Goal: Find specific page/section: Find specific page/section

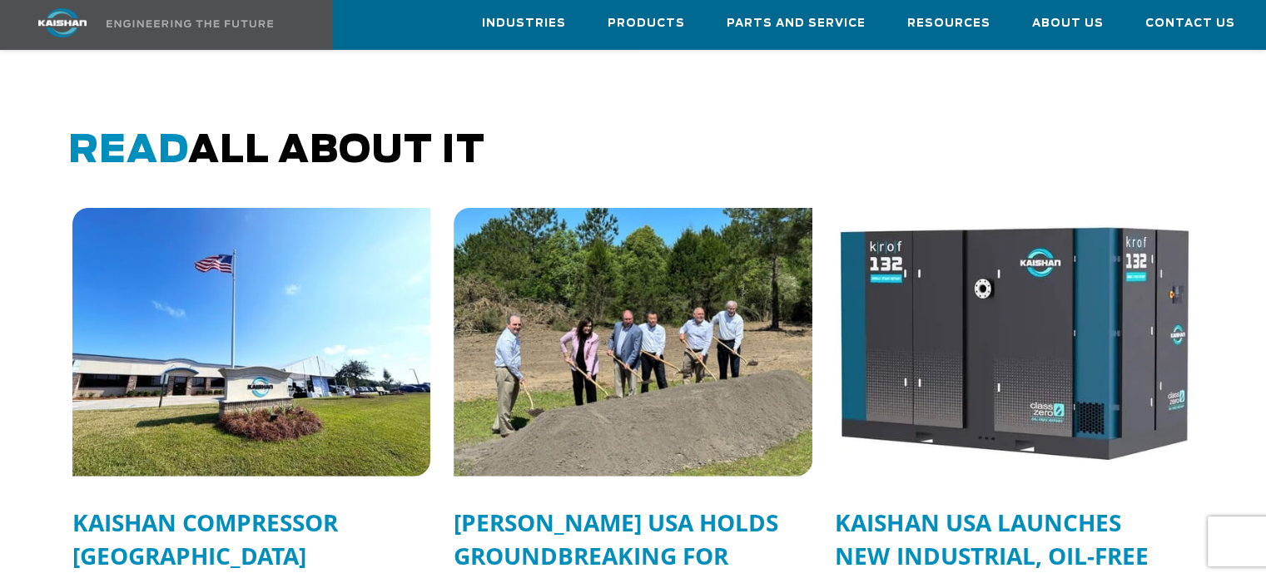
scroll to position [4152, 0]
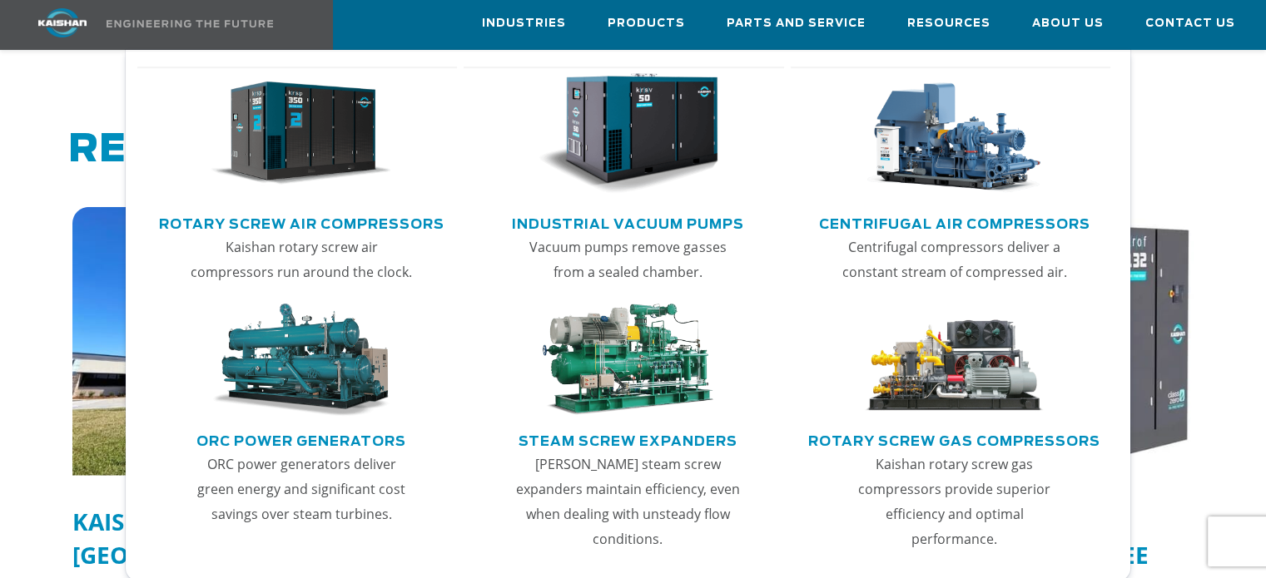
click at [353, 225] on link "Rotary Screw Air Compressors" at bounding box center [301, 222] width 285 height 25
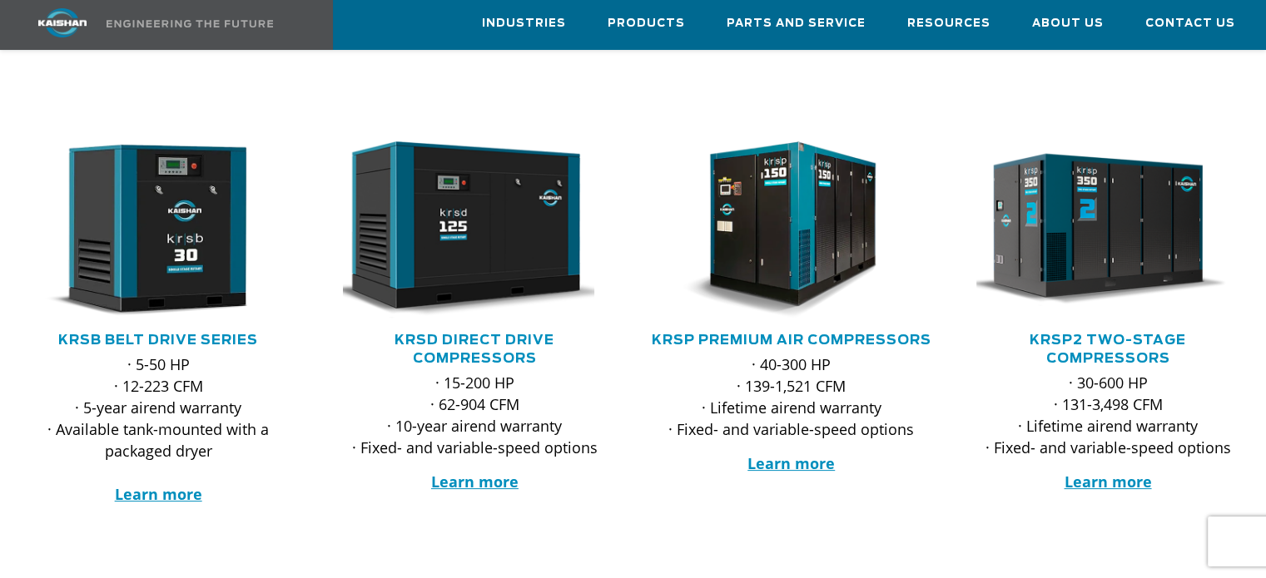
scroll to position [250, 0]
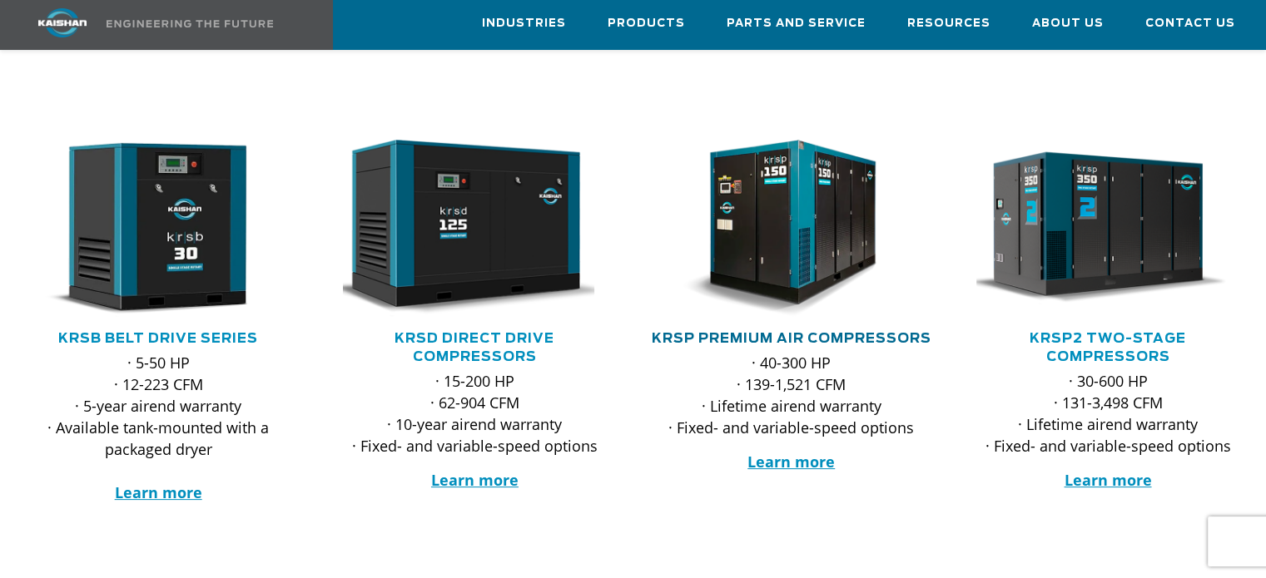
click at [792, 332] on link "KRSP Premium Air Compressors" at bounding box center [792, 338] width 280 height 13
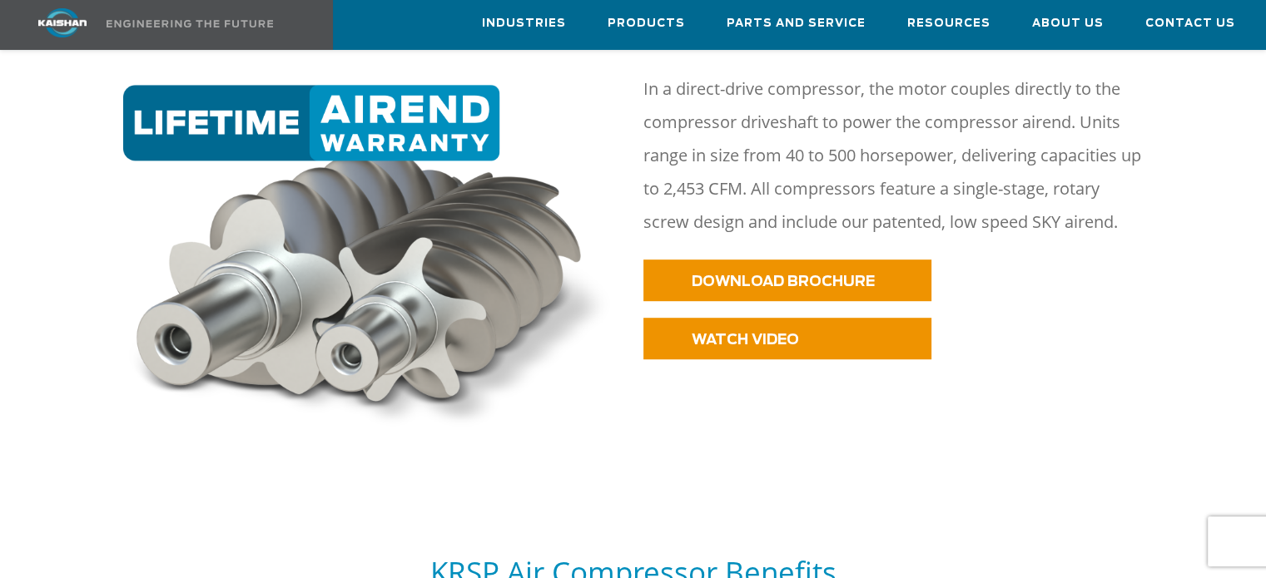
scroll to position [861, 0]
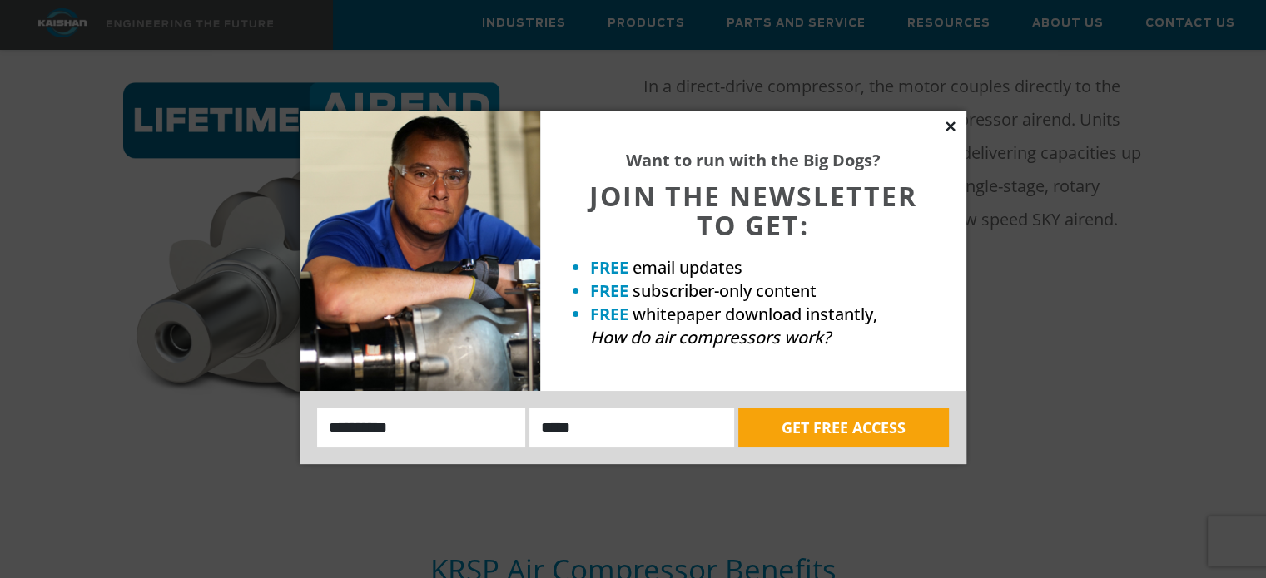
click at [949, 124] on icon at bounding box center [950, 126] width 9 height 9
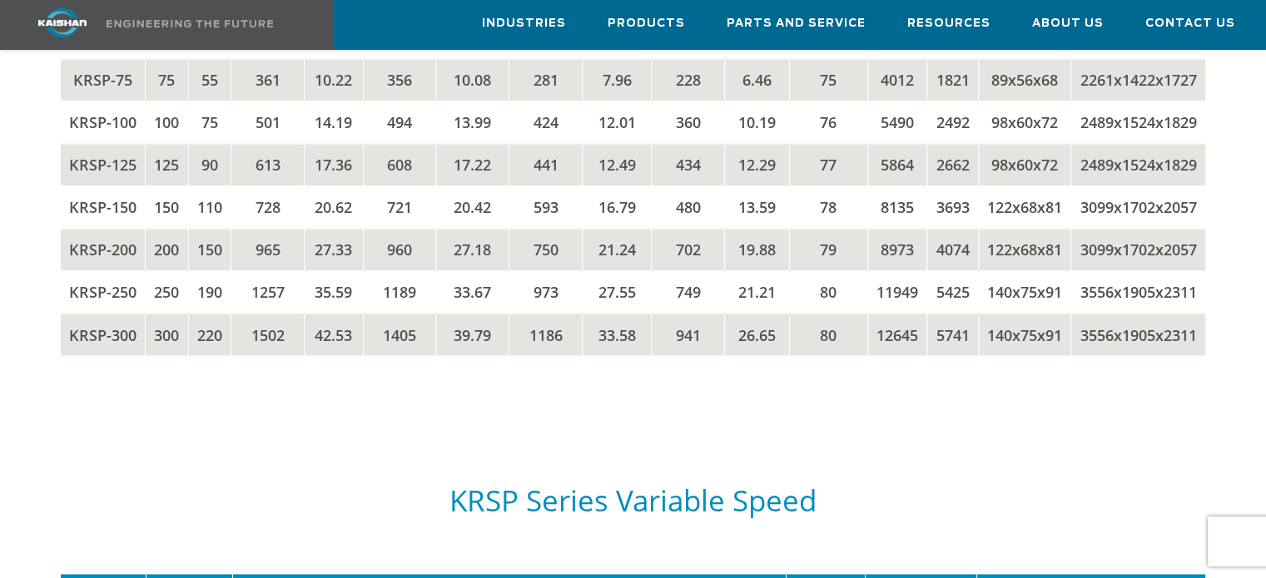
scroll to position [2857, 0]
click at [270, 228] on td "728" at bounding box center [267, 207] width 73 height 42
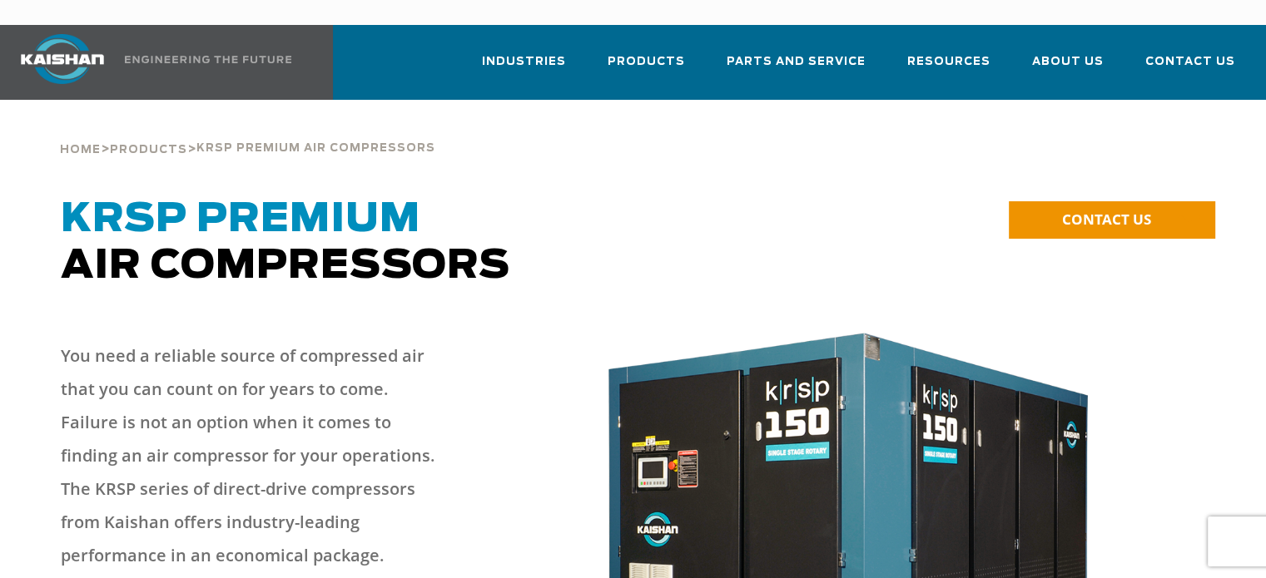
scroll to position [0, 0]
click at [759, 52] on span "Parts and Service" at bounding box center [796, 63] width 139 height 22
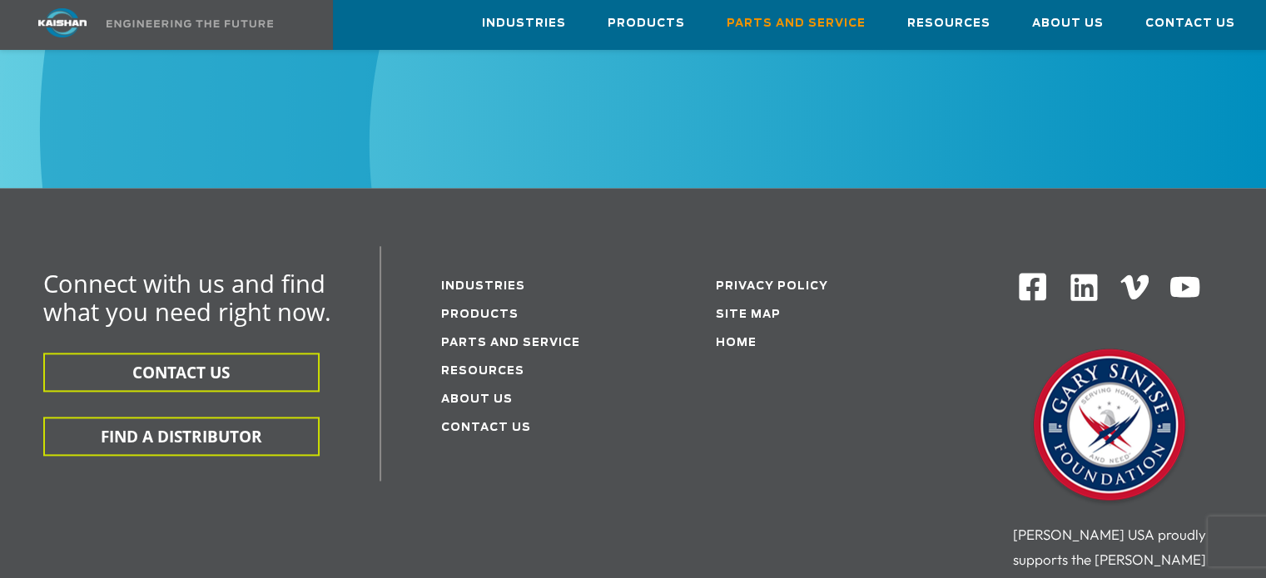
scroll to position [2081, 0]
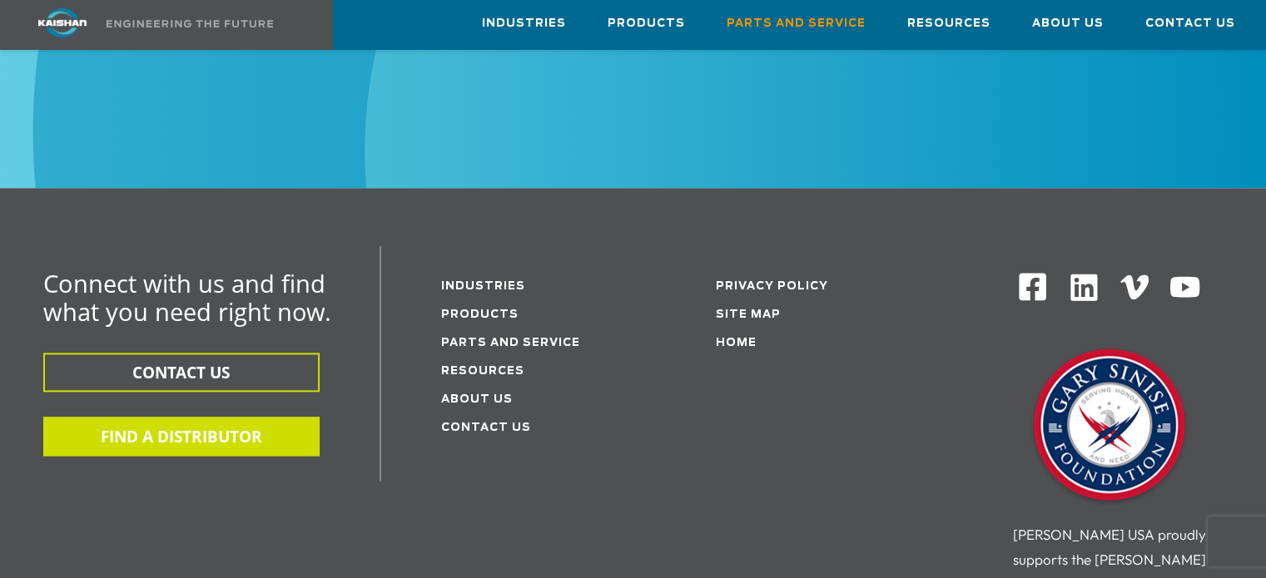
click at [270, 417] on button "FIND A DISTRIBUTOR" at bounding box center [181, 436] width 276 height 39
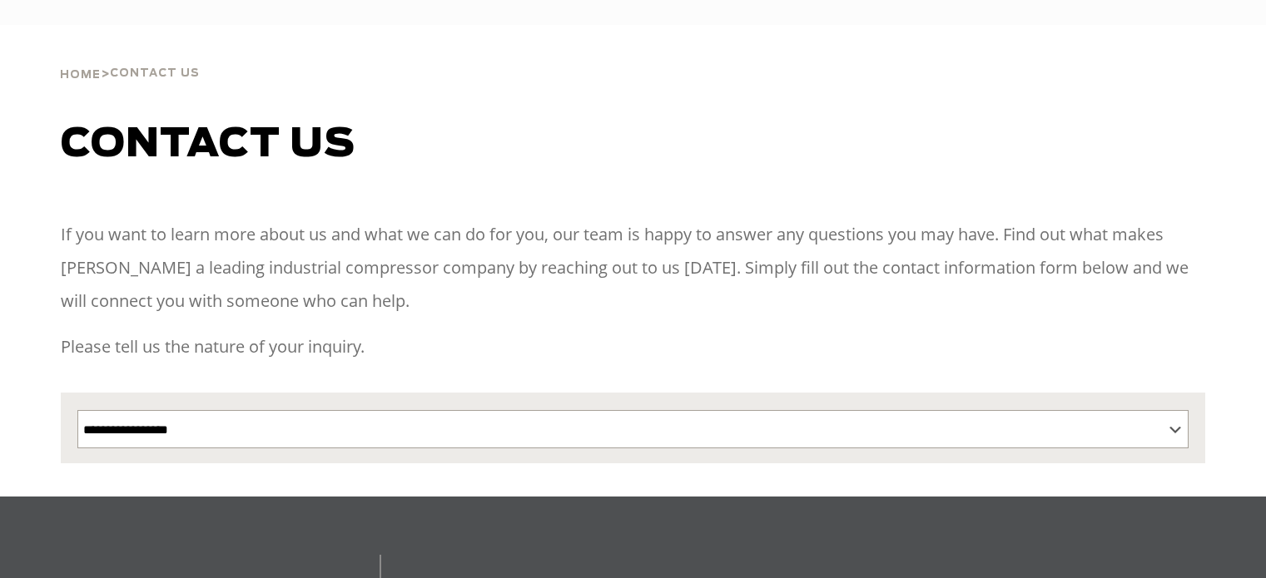
select select "**********"
select select "Contact form"
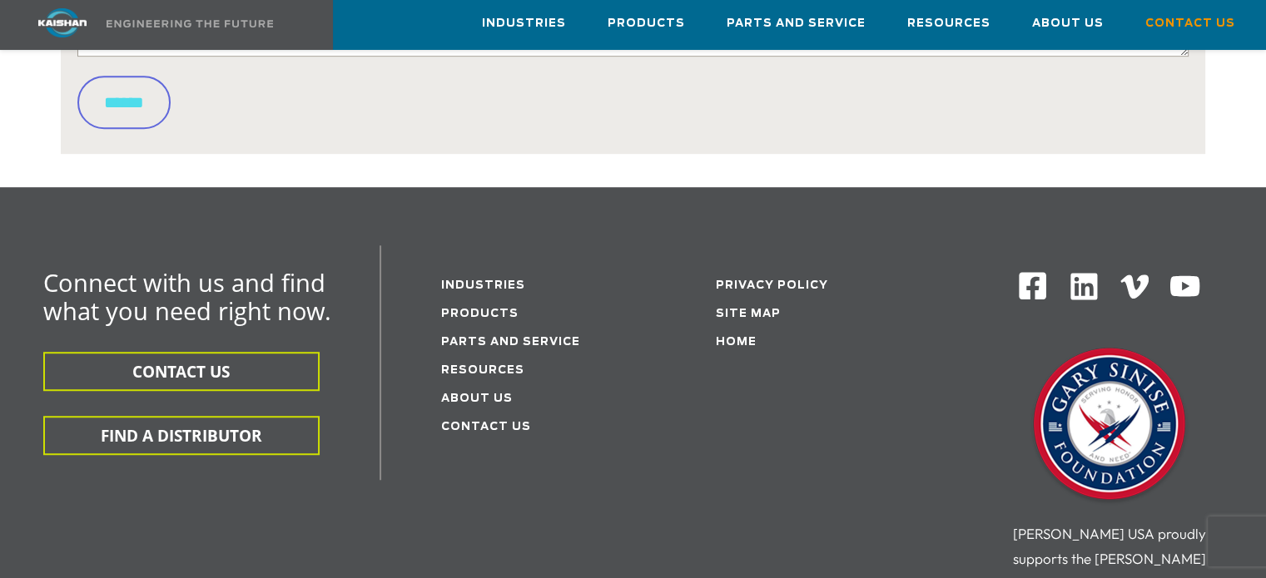
scroll to position [1052, 0]
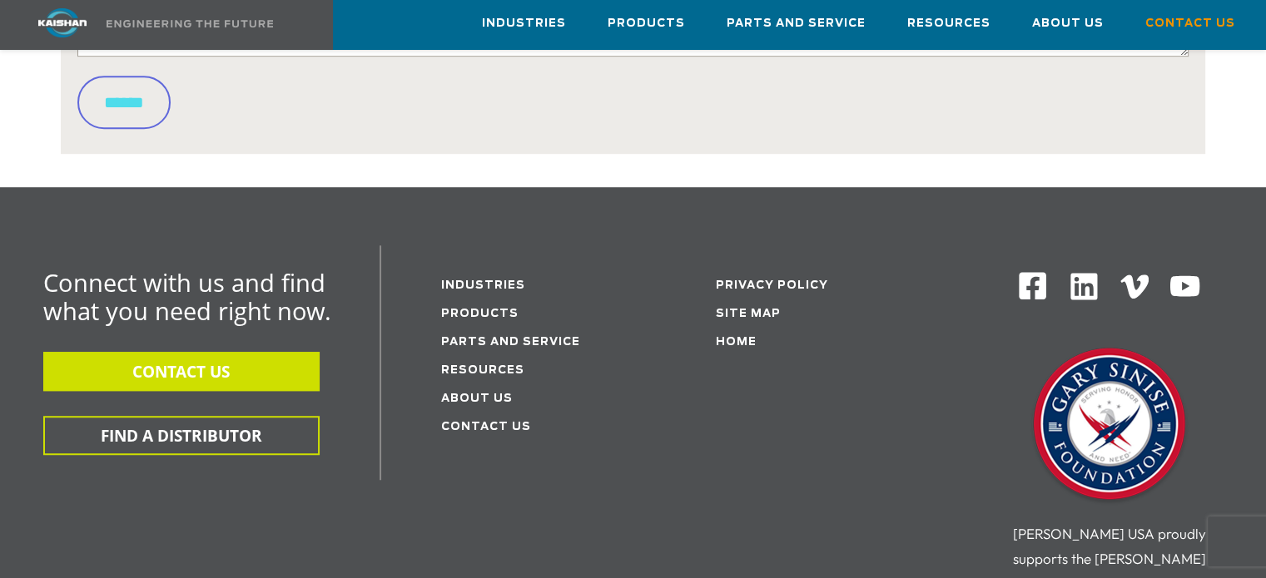
click at [264, 352] on button "CONTACT US" at bounding box center [181, 371] width 276 height 39
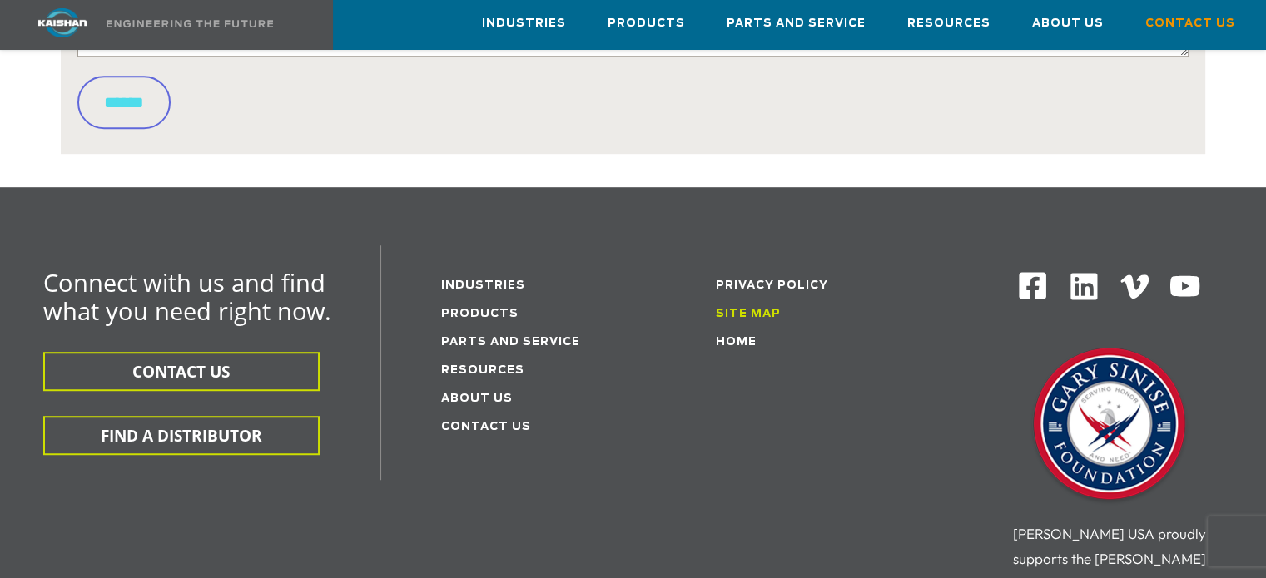
click at [739, 309] on link "Site Map" at bounding box center [748, 314] width 65 height 11
